Goal: Register for event/course

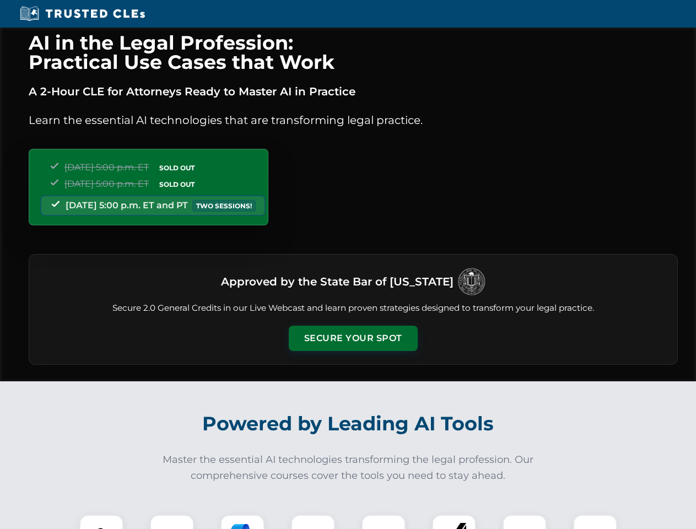
click at [353, 338] on button "Secure Your Spot" at bounding box center [353, 338] width 129 height 25
click at [101, 522] on img at bounding box center [101, 537] width 32 height 32
click at [172, 522] on div at bounding box center [172, 537] width 44 height 44
